Goal: Navigation & Orientation: Find specific page/section

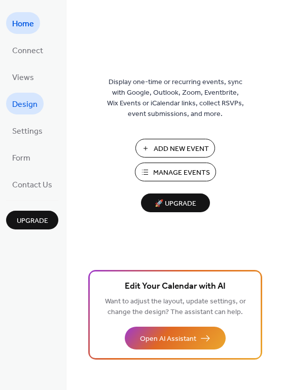
click at [25, 106] on span "Design" at bounding box center [24, 105] width 25 height 16
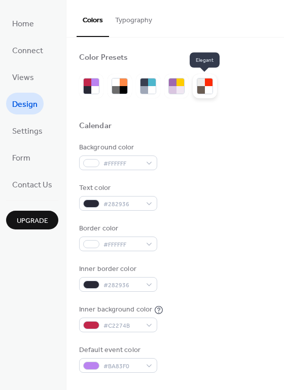
click at [205, 89] on div at bounding box center [209, 90] width 8 height 8
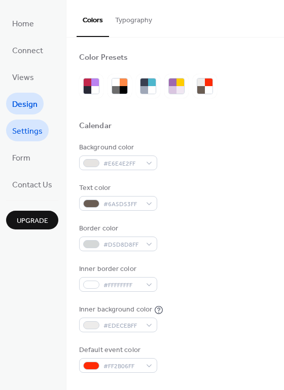
click at [27, 131] on span "Settings" at bounding box center [27, 132] width 30 height 16
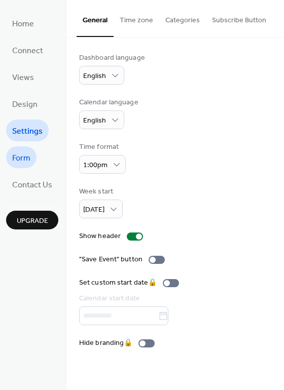
click at [29, 158] on span "Form" at bounding box center [21, 158] width 18 height 16
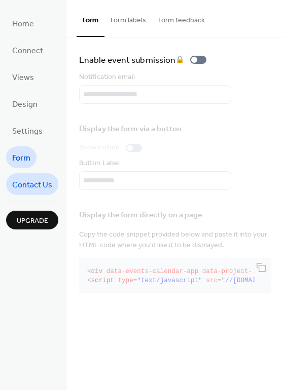
click at [32, 185] on span "Contact Us" at bounding box center [32, 185] width 40 height 16
